Goal: Task Accomplishment & Management: Use online tool/utility

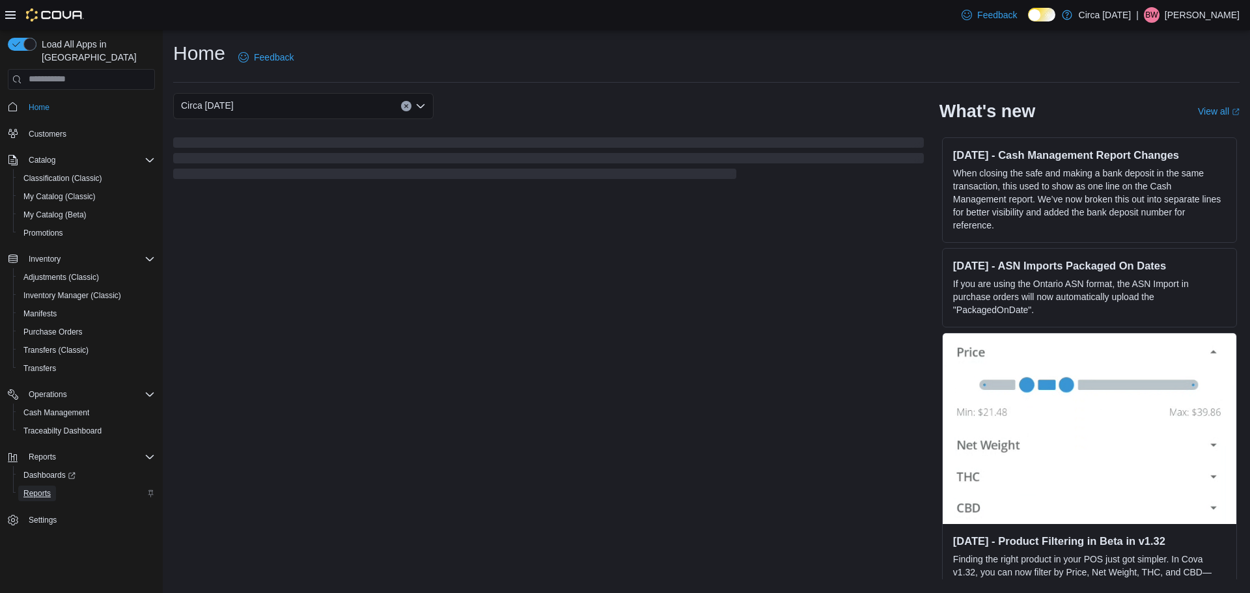
click at [42, 488] on span "Reports" at bounding box center [36, 493] width 27 height 10
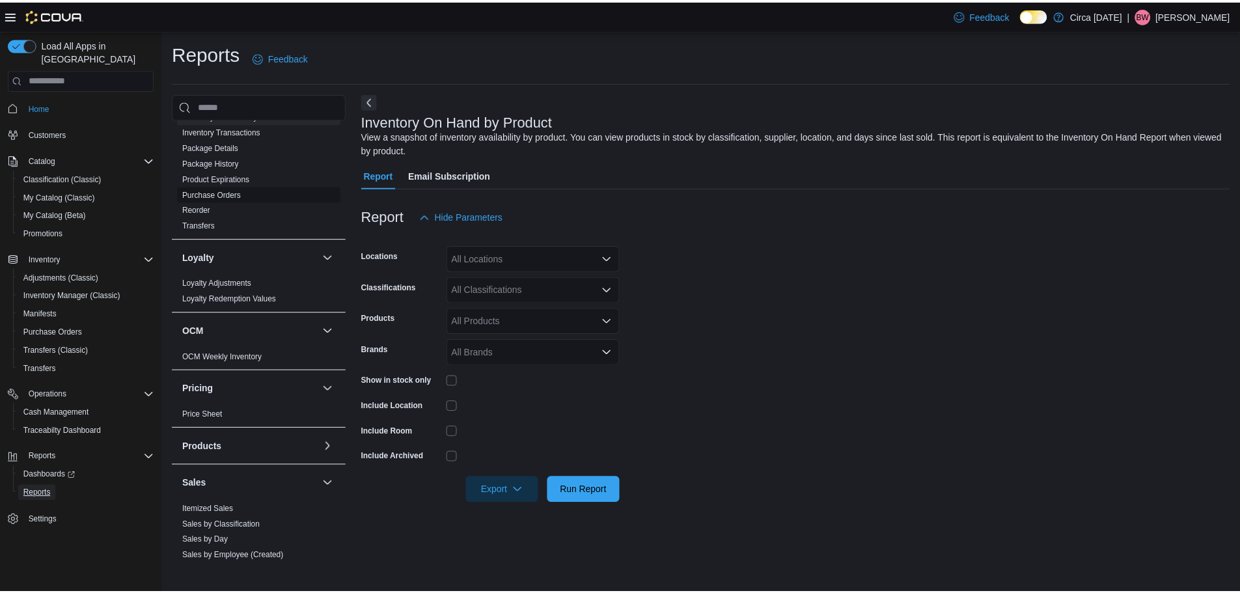
scroll to position [391, 0]
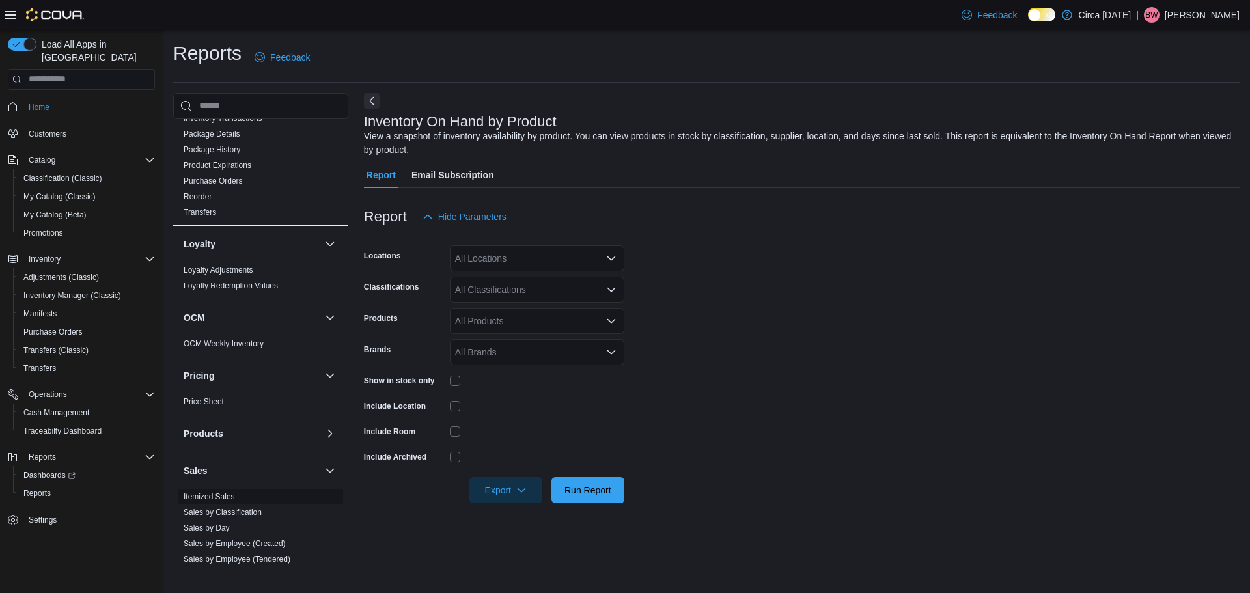
click at [220, 494] on link "Itemized Sales" at bounding box center [209, 496] width 51 height 9
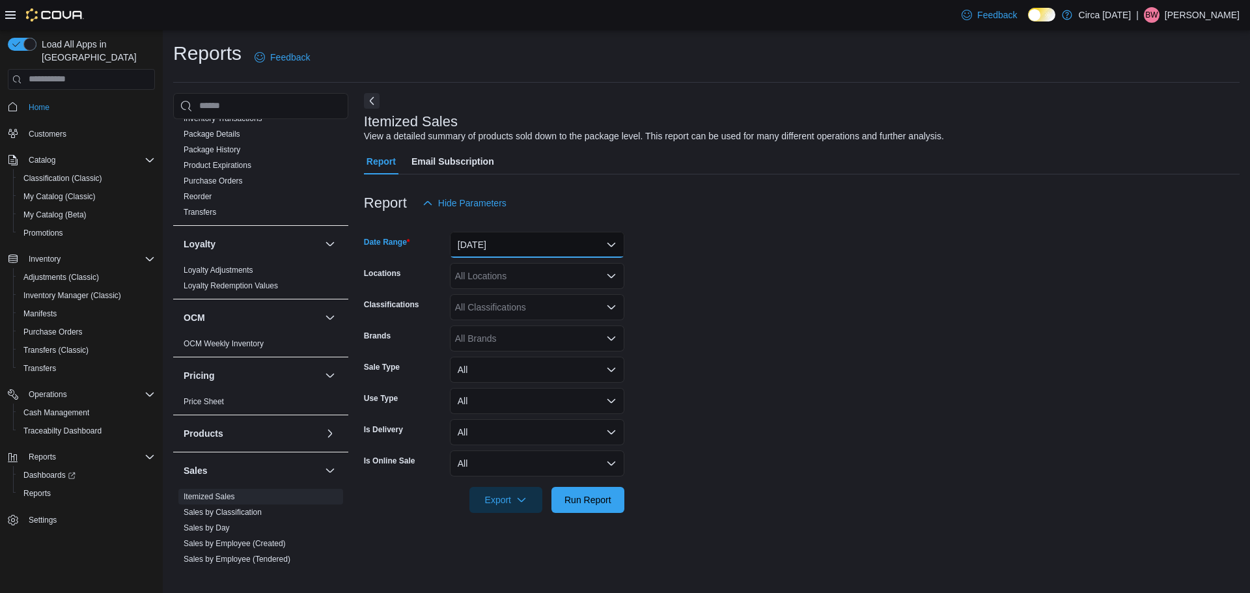
click at [524, 237] on button "[DATE]" at bounding box center [537, 245] width 175 height 26
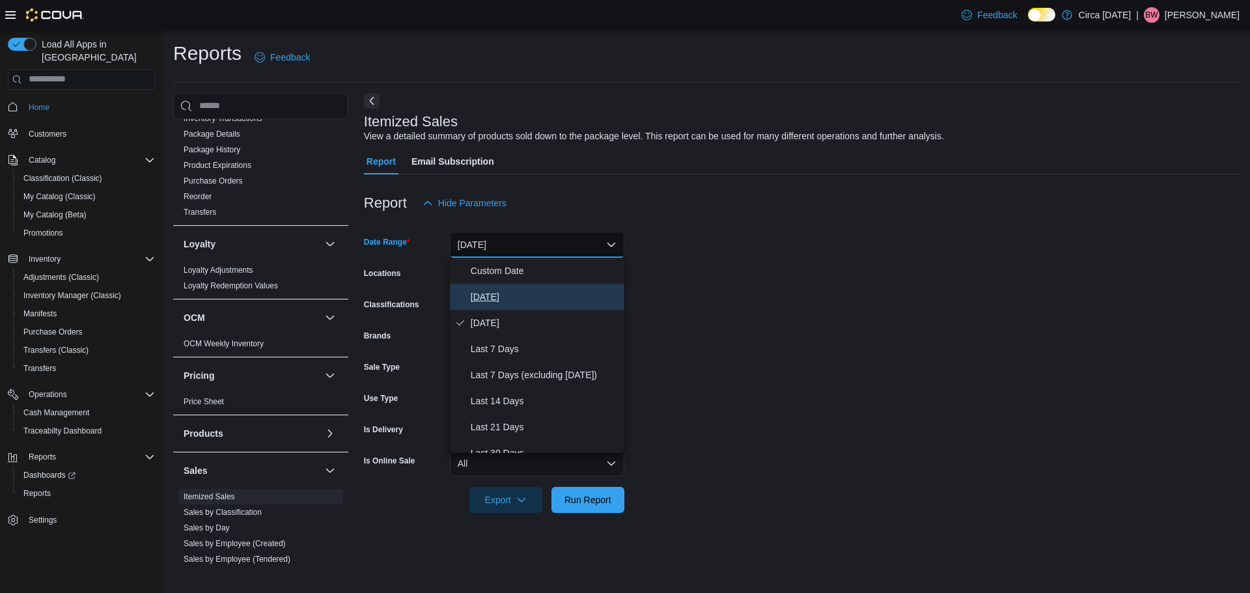
click at [489, 292] on span "[DATE]" at bounding box center [545, 297] width 148 height 16
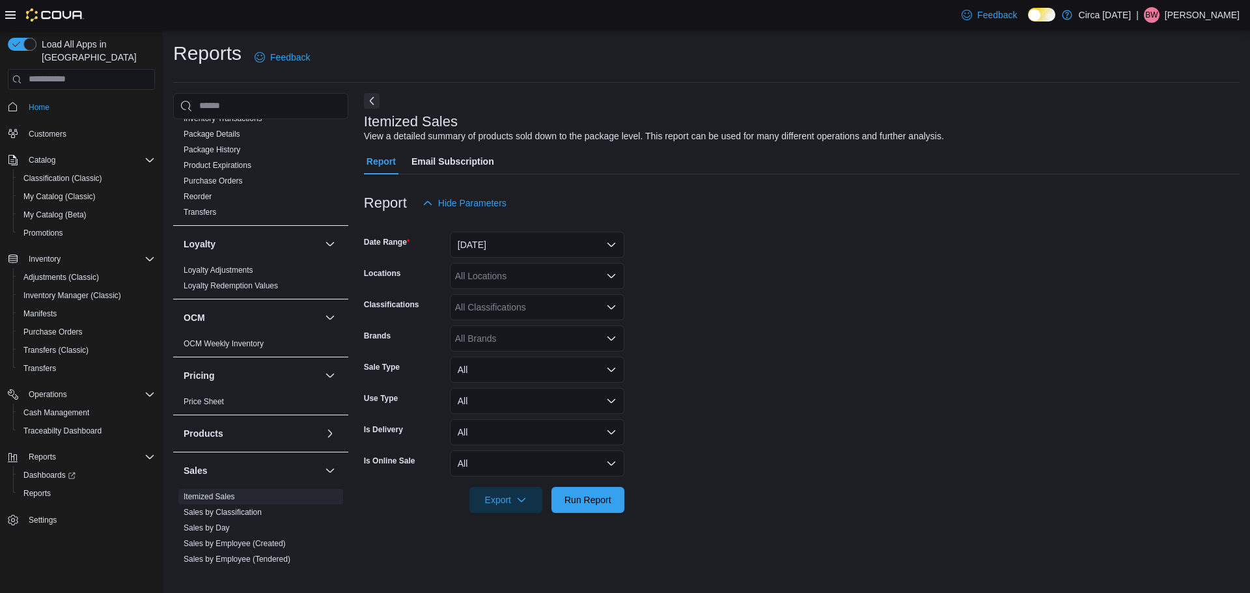
click at [823, 294] on form "Date Range [DATE] Locations All Locations Classifications All Classifications B…" at bounding box center [802, 364] width 876 height 297
click at [490, 283] on div "All Locations" at bounding box center [537, 276] width 175 height 26
click at [495, 315] on span "Circa [DATE]" at bounding box center [504, 317] width 53 height 13
click at [679, 298] on form "Date Range [DATE] Locations Circa [DATE] Classifications All Classifications Br…" at bounding box center [802, 364] width 876 height 297
click at [550, 309] on div "All Classifications" at bounding box center [537, 307] width 175 height 26
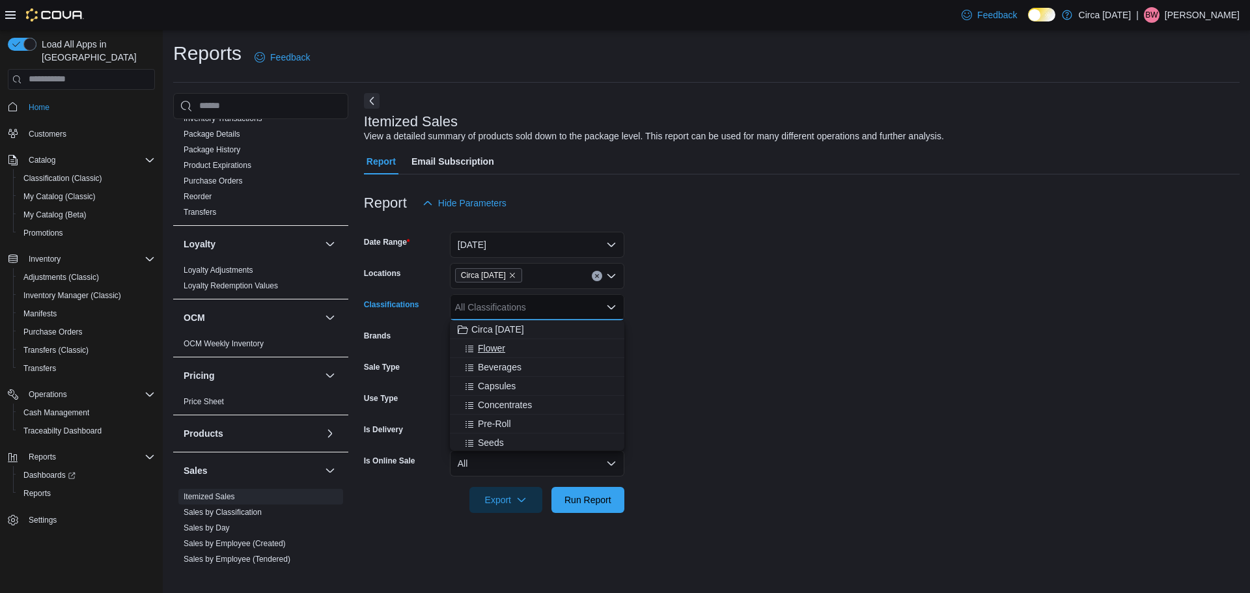
click at [486, 355] on button "Flower" at bounding box center [537, 348] width 175 height 19
click at [486, 355] on button "Beverages" at bounding box center [537, 348] width 175 height 19
click at [486, 355] on button "Capsules" at bounding box center [537, 348] width 175 height 19
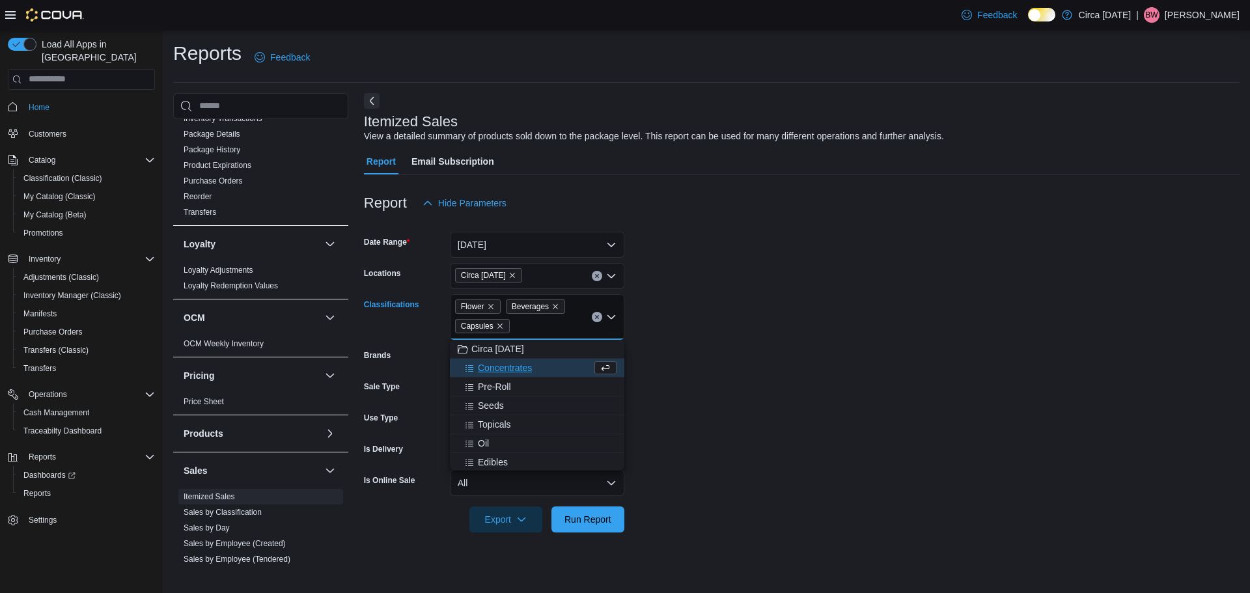
click at [495, 367] on span "Concentrates" at bounding box center [505, 367] width 54 height 13
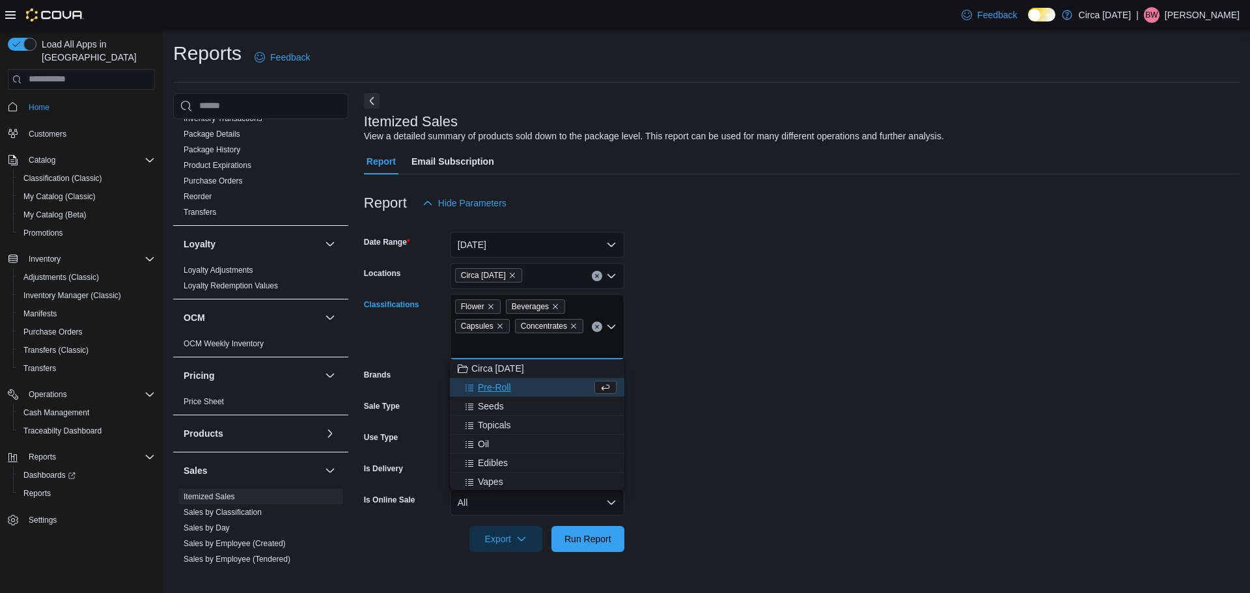
click at [488, 383] on span "Pre-Roll" at bounding box center [494, 387] width 33 height 13
click at [489, 389] on span "Seeds" at bounding box center [491, 387] width 26 height 13
click at [489, 389] on span "Topicals" at bounding box center [494, 387] width 33 height 13
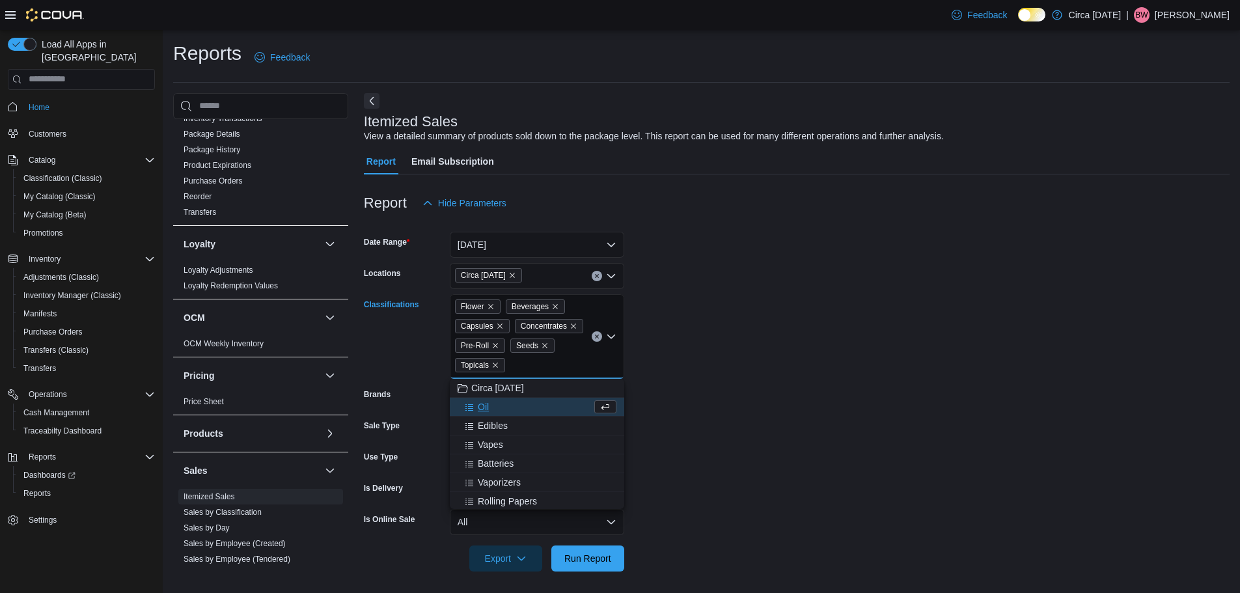
click at [479, 406] on span "Oil" at bounding box center [483, 406] width 11 height 13
click at [486, 409] on span "Edibles" at bounding box center [493, 406] width 30 height 13
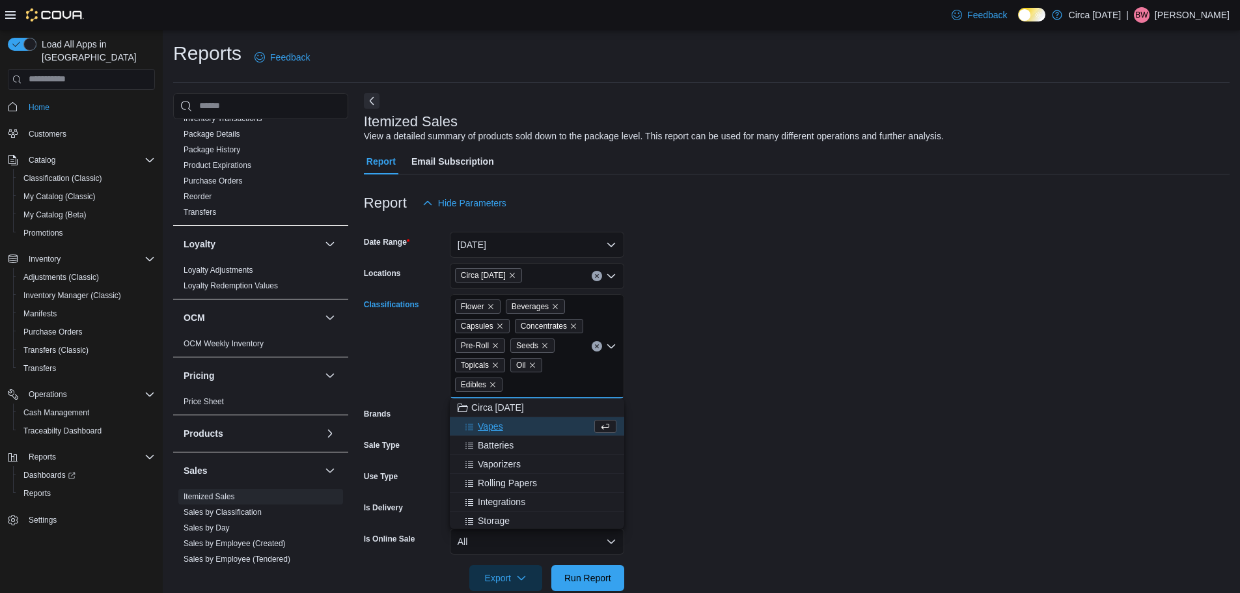
click at [770, 374] on form "Date Range [DATE] Locations Circa [DATE] Classifications Flower Beverages Capsu…" at bounding box center [797, 403] width 866 height 375
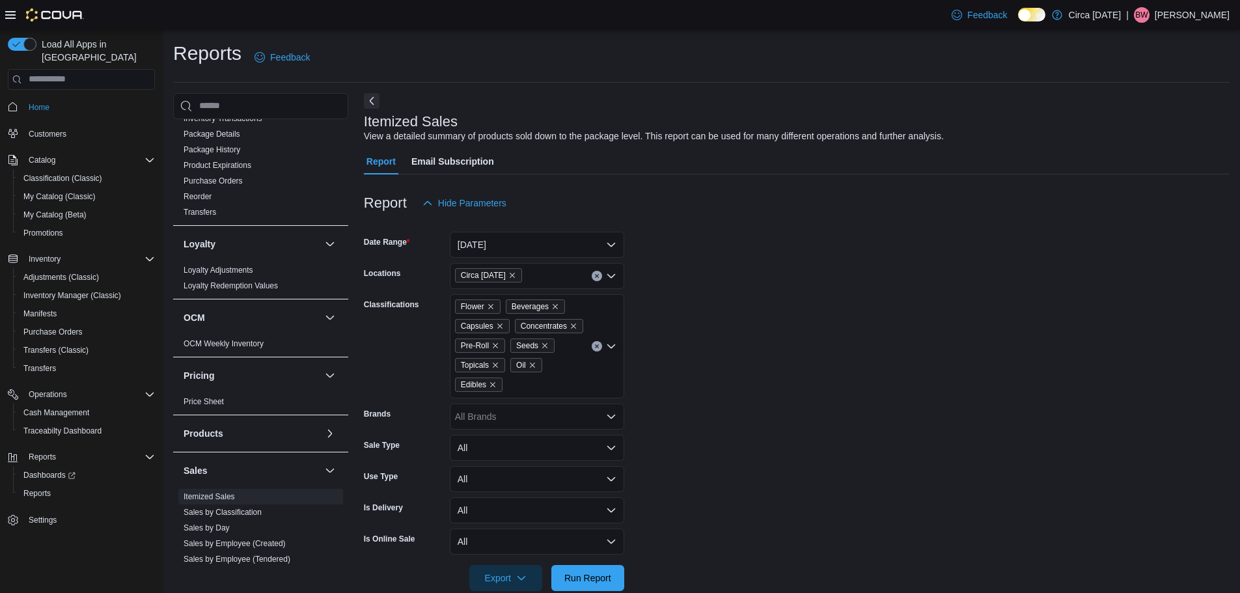
scroll to position [24, 0]
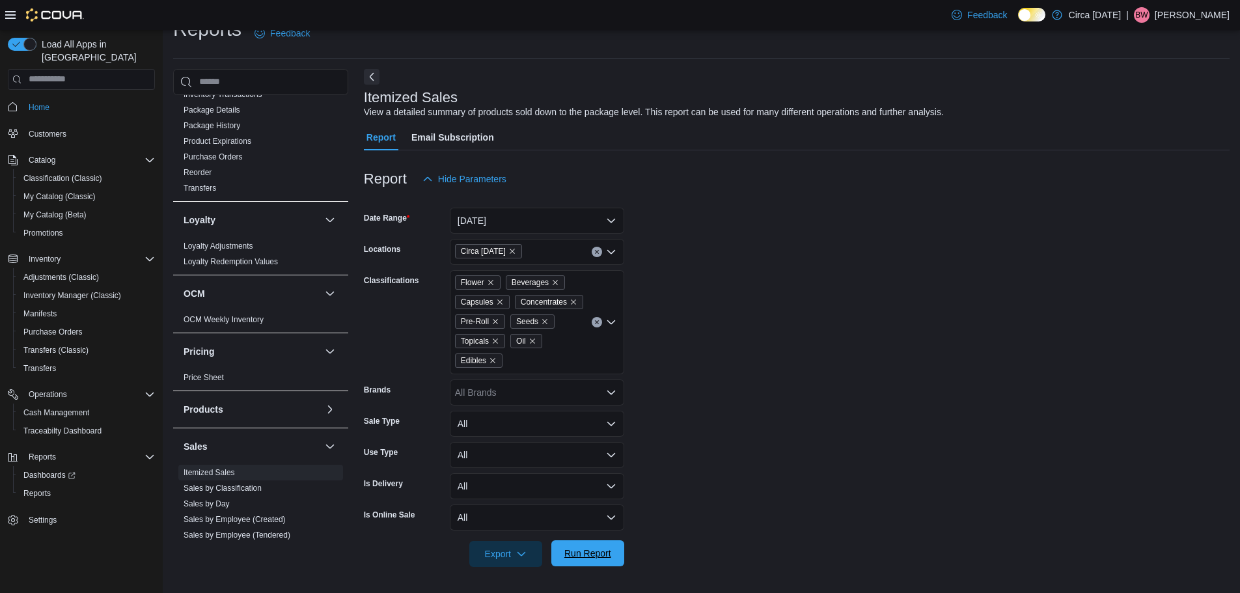
click at [585, 559] on span "Run Report" at bounding box center [588, 553] width 47 height 13
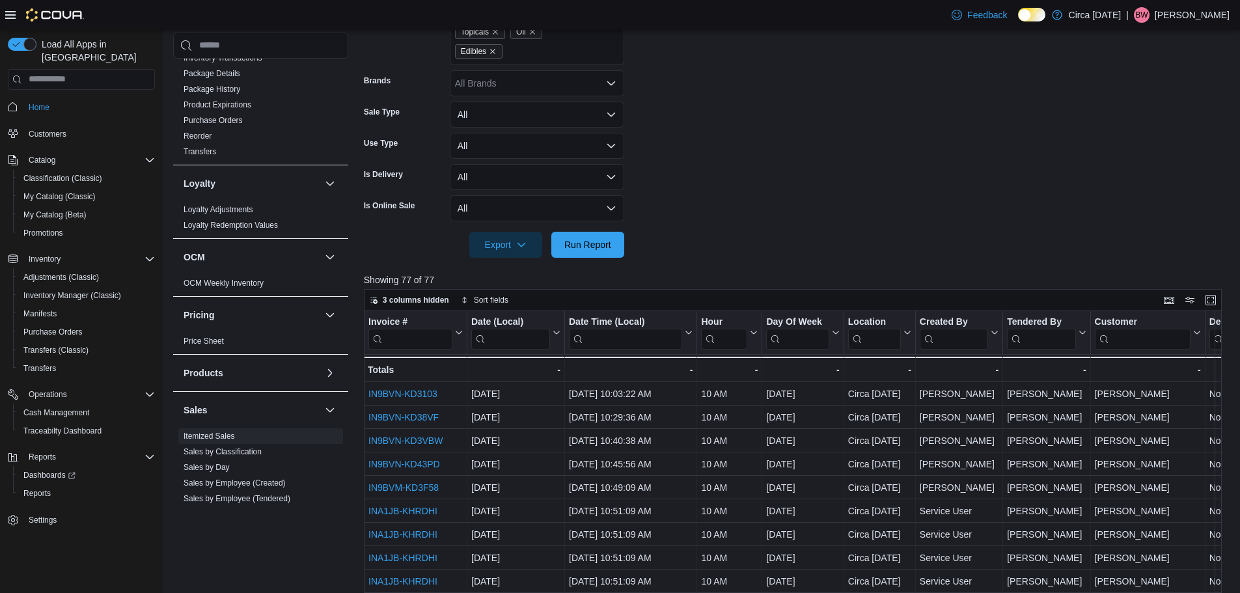
scroll to position [350, 0]
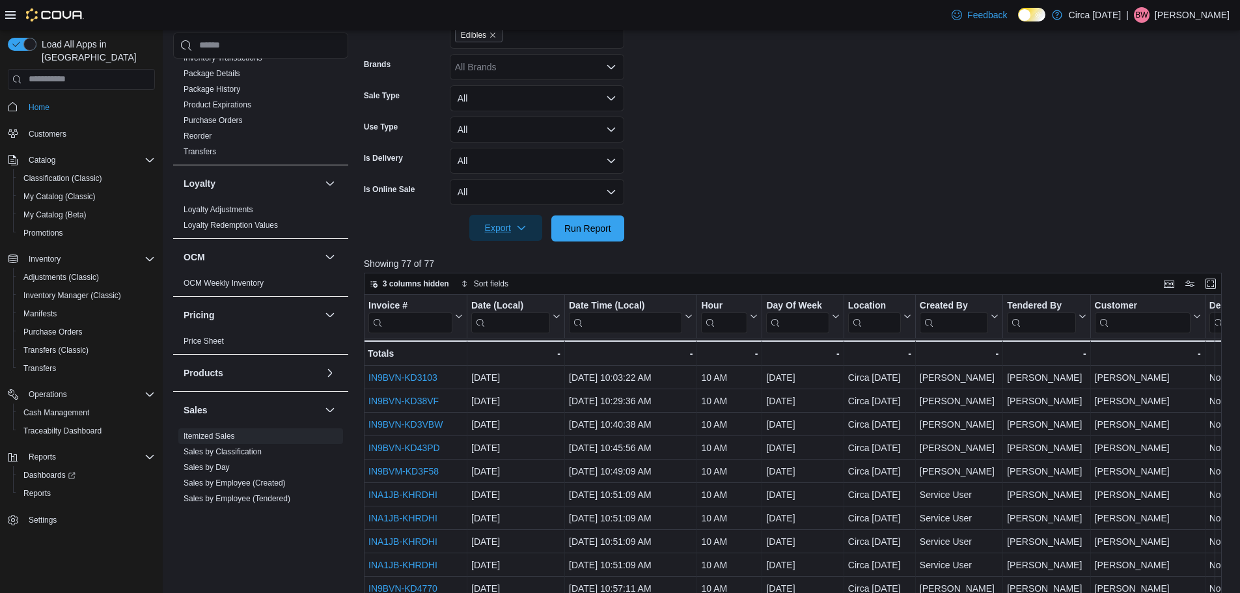
click at [501, 233] on span "Export" at bounding box center [505, 228] width 57 height 26
click at [503, 258] on span "Export to Excel" at bounding box center [508, 254] width 59 height 10
click at [469, 216] on button "Export" at bounding box center [505, 229] width 73 height 26
click at [858, 115] on form "Date Range [DATE] Locations Circa [DATE] Classifications Flower Beverages Capsu…" at bounding box center [797, 54] width 867 height 375
